Goal: Transaction & Acquisition: Purchase product/service

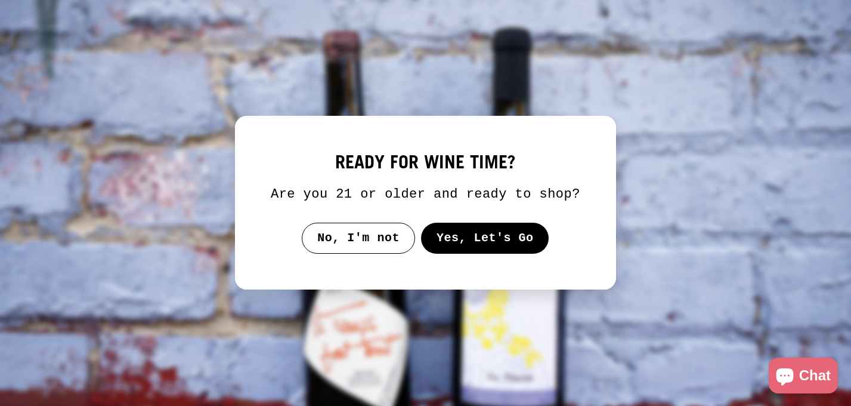
click at [454, 252] on button "Yes, Let's Go" at bounding box center [485, 237] width 128 height 31
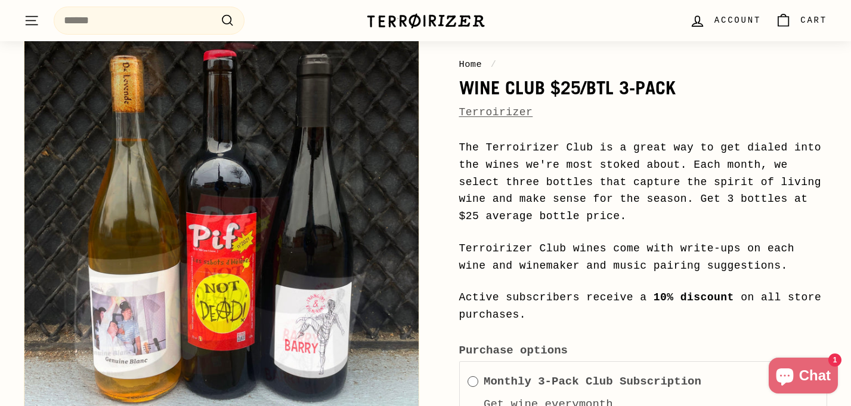
scroll to position [135, 0]
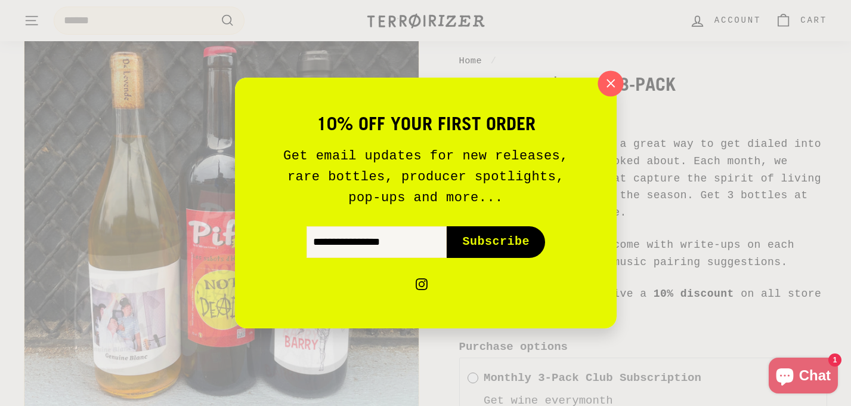
click at [618, 85] on icon "button" at bounding box center [610, 84] width 18 height 18
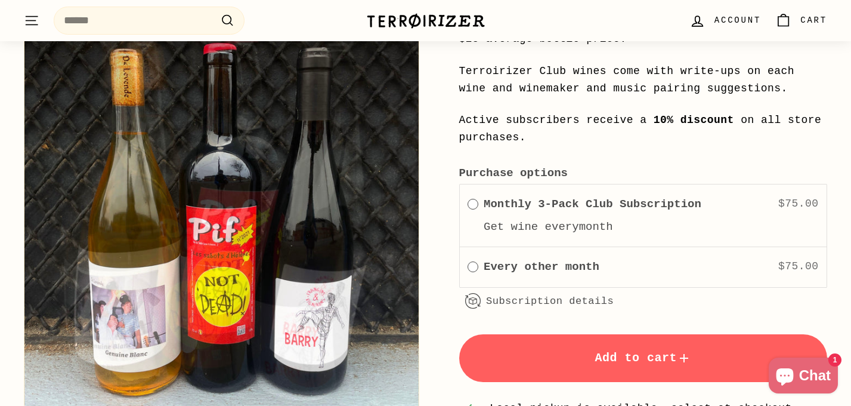
scroll to position [0, 0]
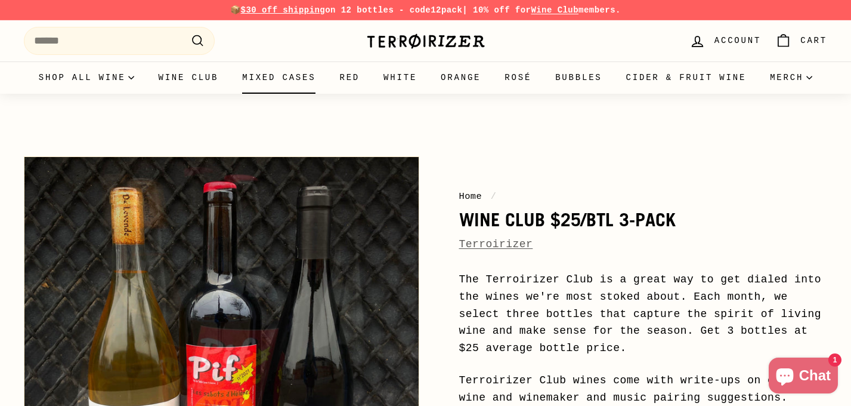
click at [301, 85] on link "Mixed Cases" at bounding box center [278, 77] width 97 height 32
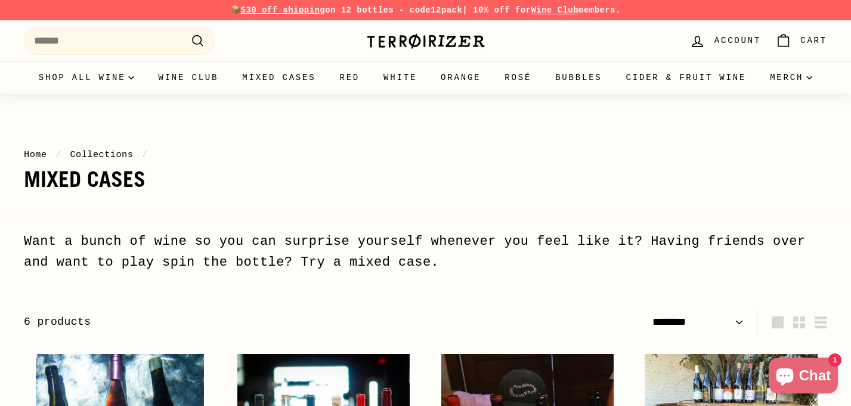
select select "******"
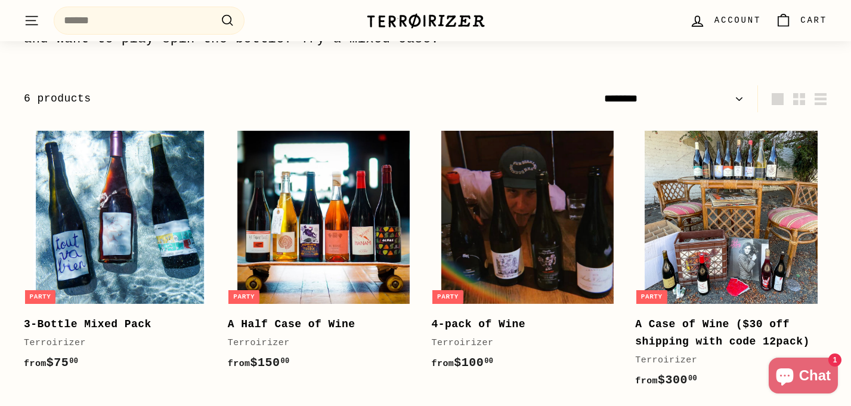
scroll to position [216, 0]
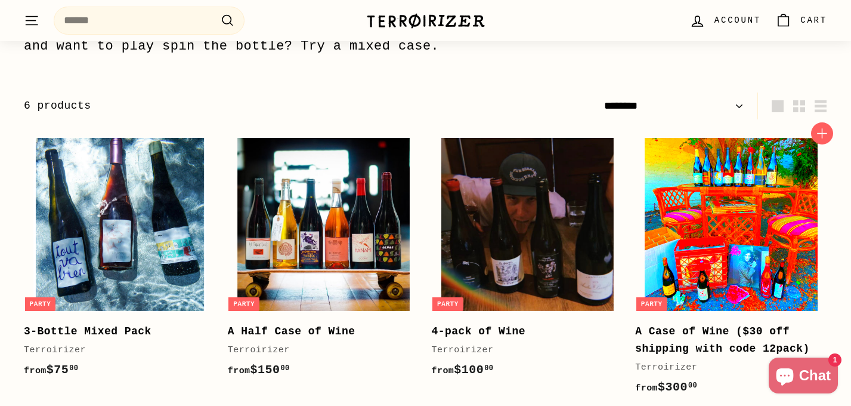
click at [710, 251] on img at bounding box center [731, 224] width 173 height 173
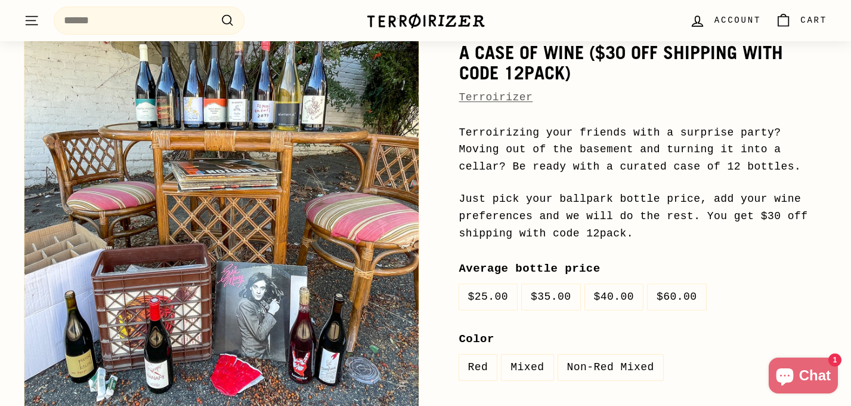
scroll to position [166, 0]
click at [539, 298] on label "$35.00" at bounding box center [551, 297] width 58 height 26
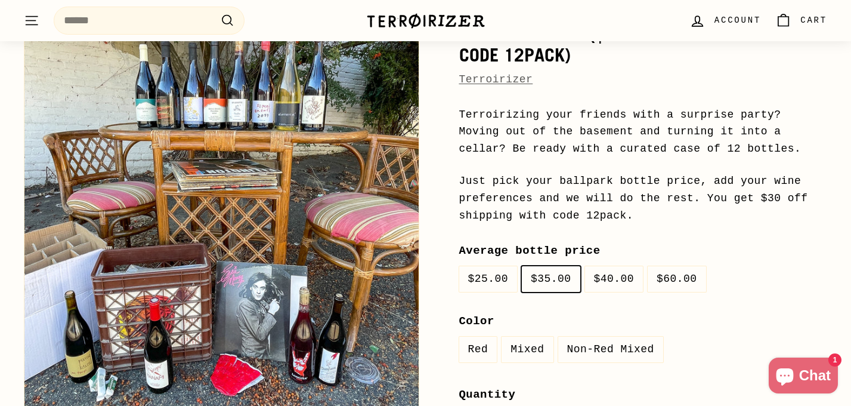
scroll to position [193, 0]
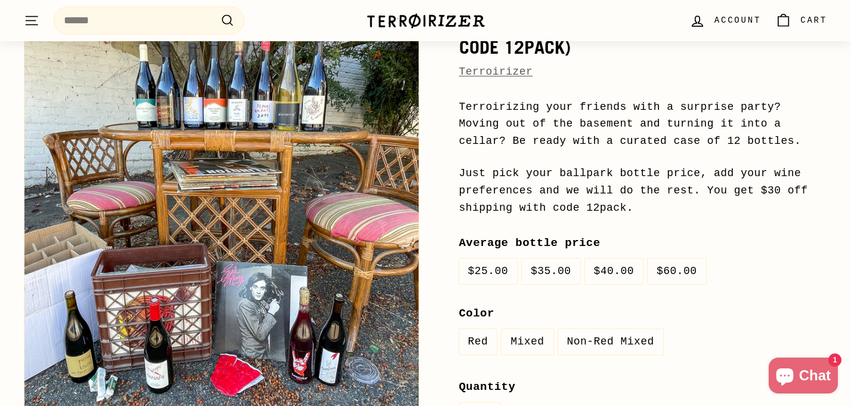
click at [530, 339] on label "Mixed" at bounding box center [527, 342] width 51 height 26
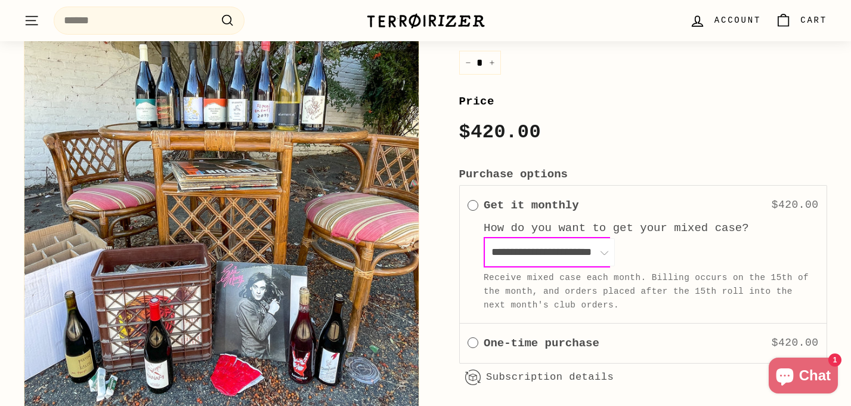
scroll to position [496, 0]
